Goal: Information Seeking & Learning: Learn about a topic

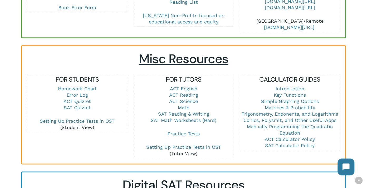
scroll to position [369, 0]
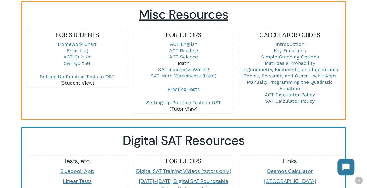
click at [184, 60] on link "Math" at bounding box center [184, 63] width 12 height 6
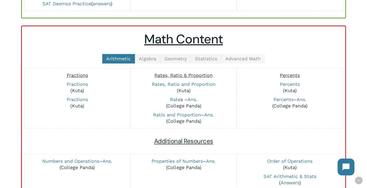
click at [244, 57] on span "Advanced Math" at bounding box center [242, 59] width 35 height 6
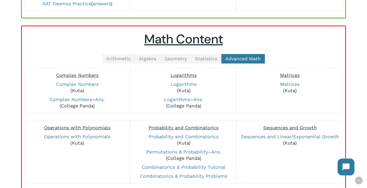
drag, startPoint x: 81, startPoint y: 98, endPoint x: 112, endPoint y: 87, distance: 32.9
click at [80, 97] on link "Complex Numbers" at bounding box center [71, 100] width 42 height 6
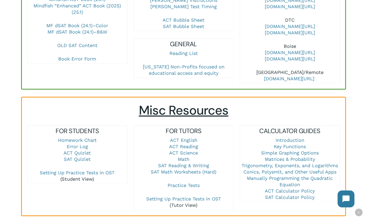
scroll to position [343, 0]
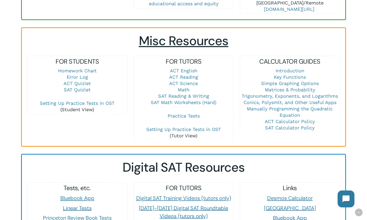
drag, startPoint x: 183, startPoint y: 81, endPoint x: 191, endPoint y: 84, distance: 8.8
click at [183, 87] on link "Math" at bounding box center [184, 90] width 12 height 6
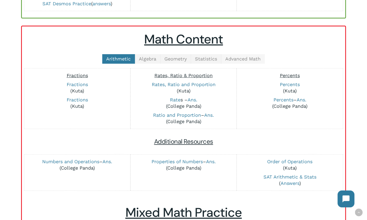
click at [238, 59] on span "Advanced Math" at bounding box center [242, 59] width 35 height 6
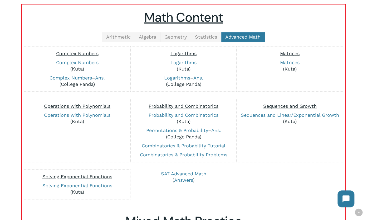
scroll to position [158, 0]
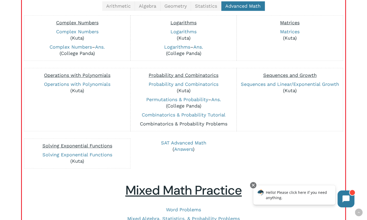
click at [185, 123] on link "Combinatorics & Probability Problems" at bounding box center [184, 124] width 88 height 6
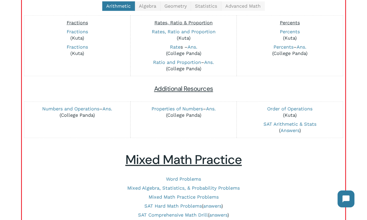
click at [239, 2] on link "Advanced Math" at bounding box center [243, 5] width 44 height 9
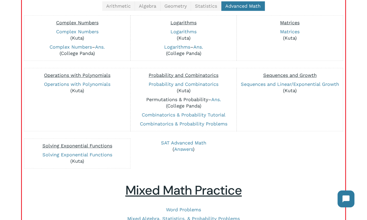
click at [183, 97] on link "Permutations & Probability" at bounding box center [177, 100] width 62 height 6
